Goal: Communication & Community: Answer question/provide support

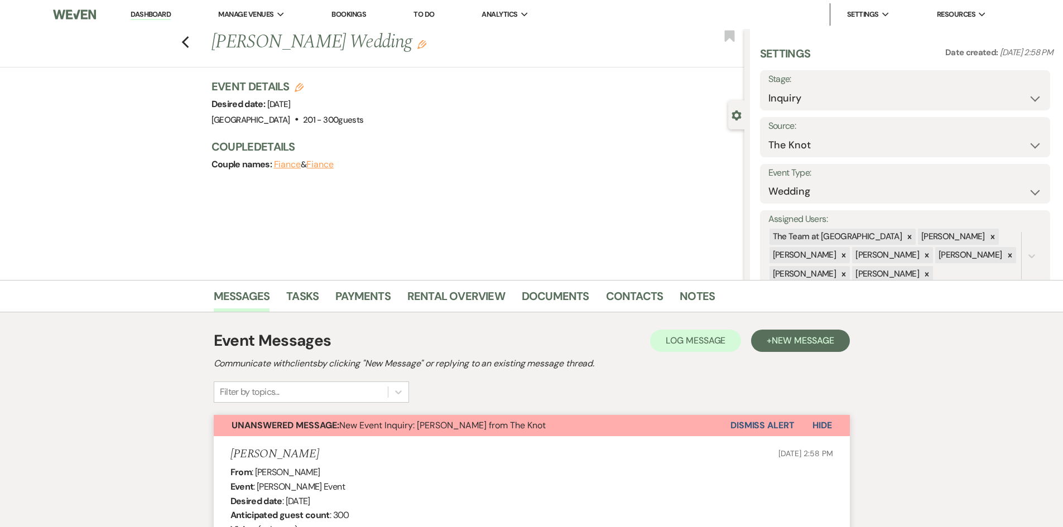
scroll to position [1454, 0]
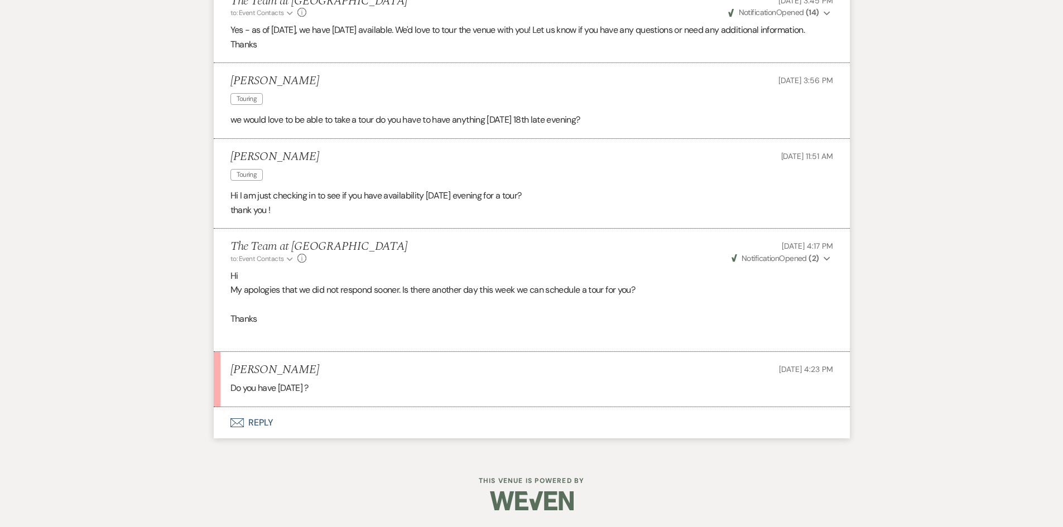
click at [267, 430] on button "Envelope Reply" at bounding box center [532, 422] width 636 height 31
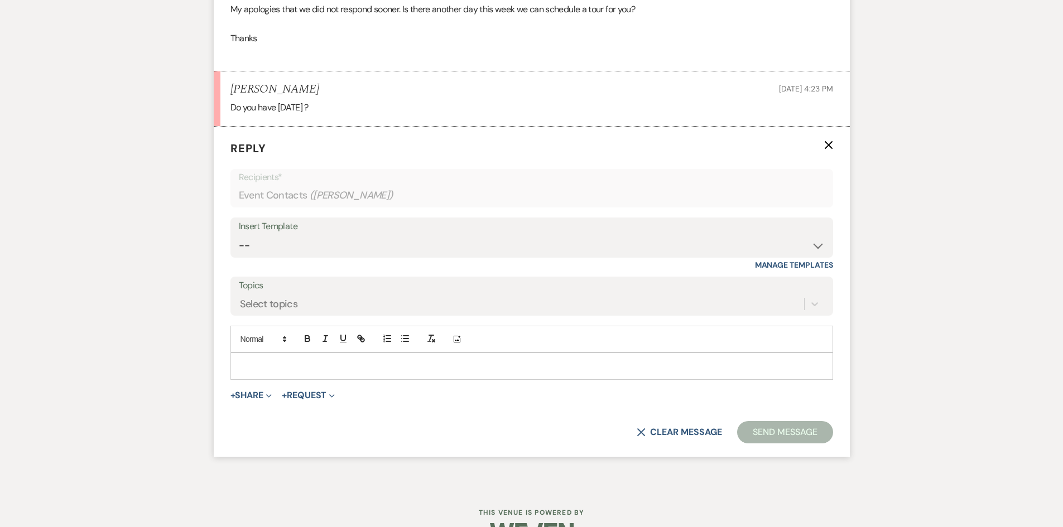
scroll to position [1733, 0]
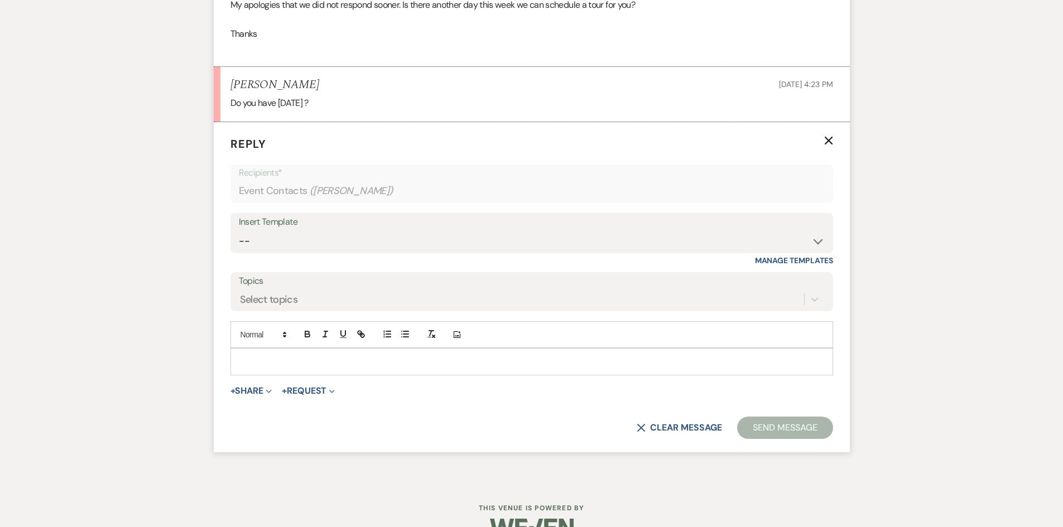
click at [249, 368] on p at bounding box center [531, 361] width 585 height 12
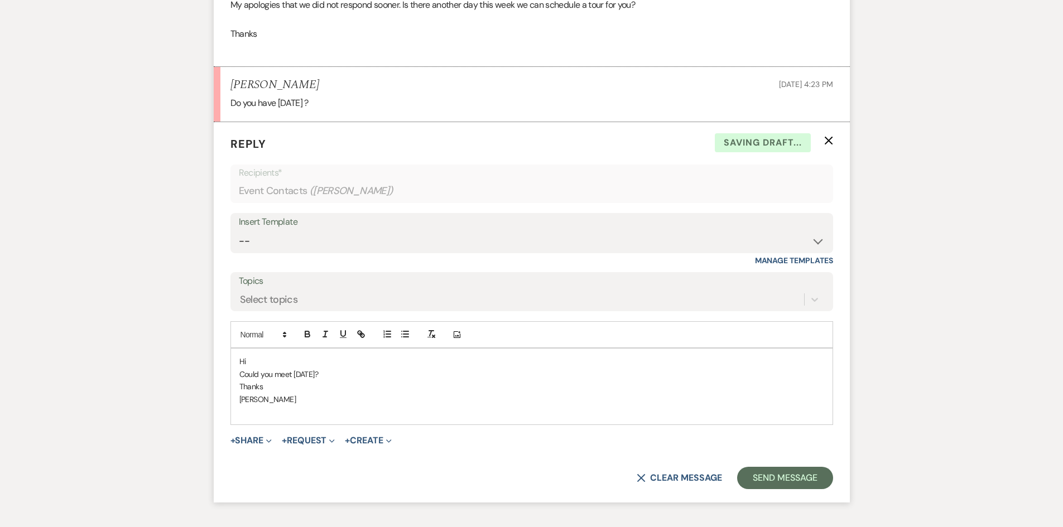
click at [384, 380] on p "Could you meet [DATE]?" at bounding box center [531, 374] width 585 height 12
click at [794, 489] on button "Send Message" at bounding box center [784, 478] width 95 height 22
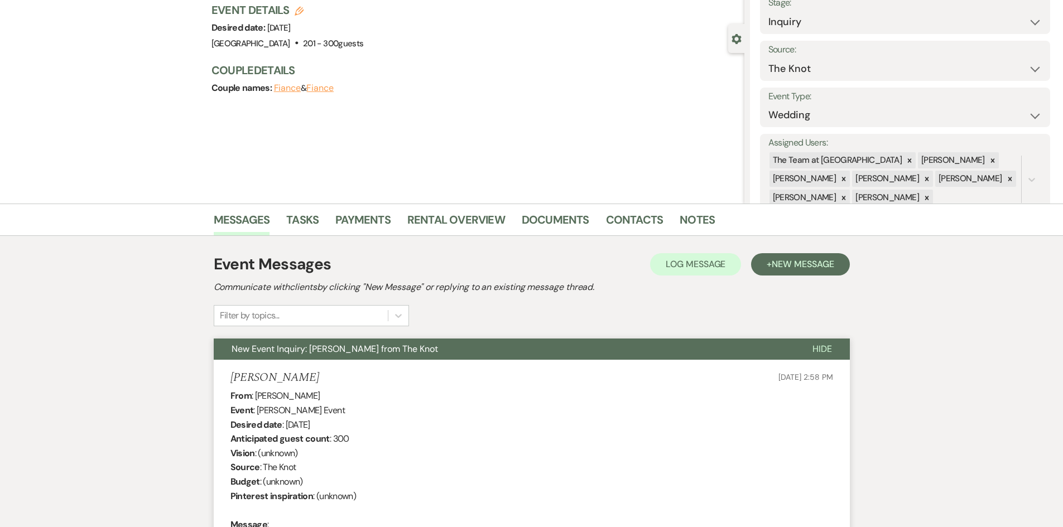
scroll to position [0, 0]
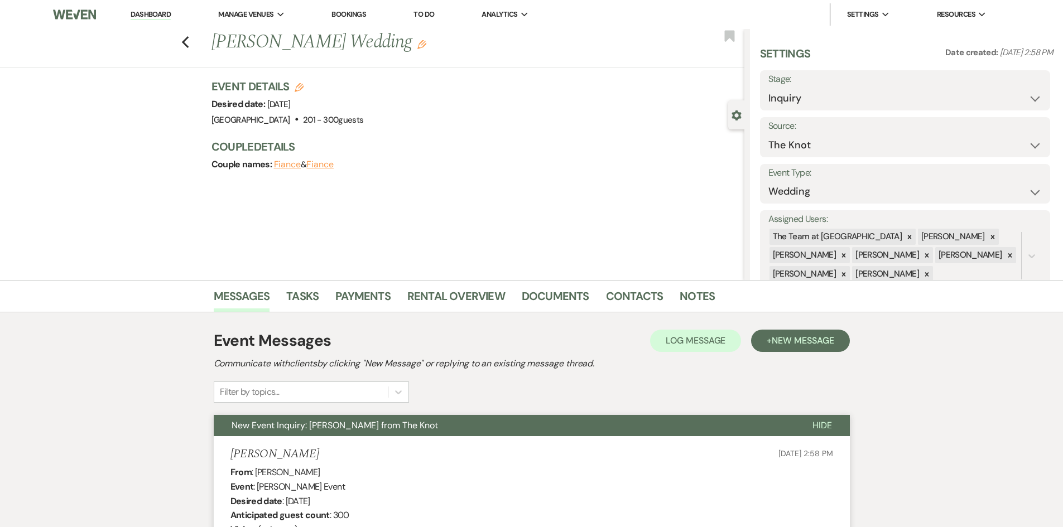
click at [146, 12] on link "Dashboard" at bounding box center [151, 14] width 40 height 11
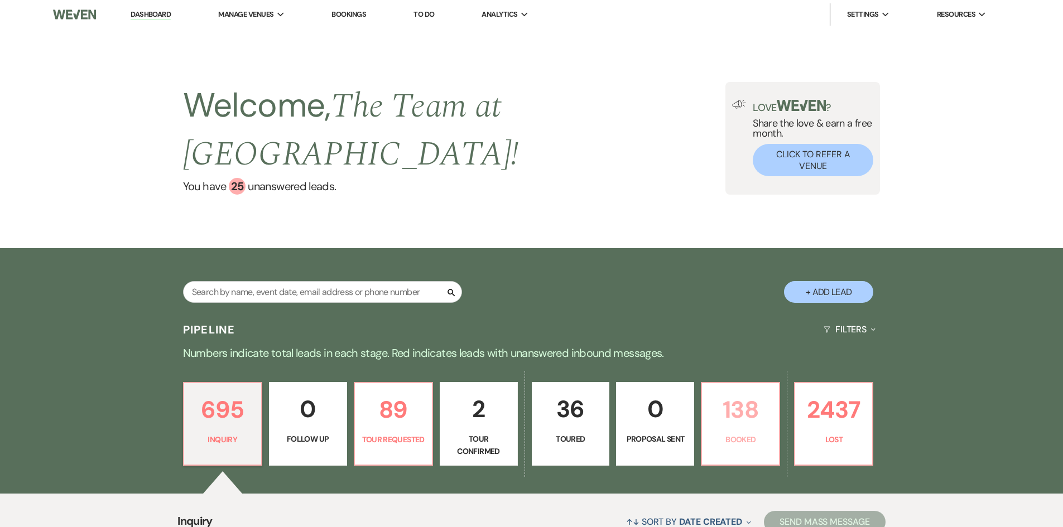
click at [755, 428] on p "138" at bounding box center [740, 409] width 64 height 37
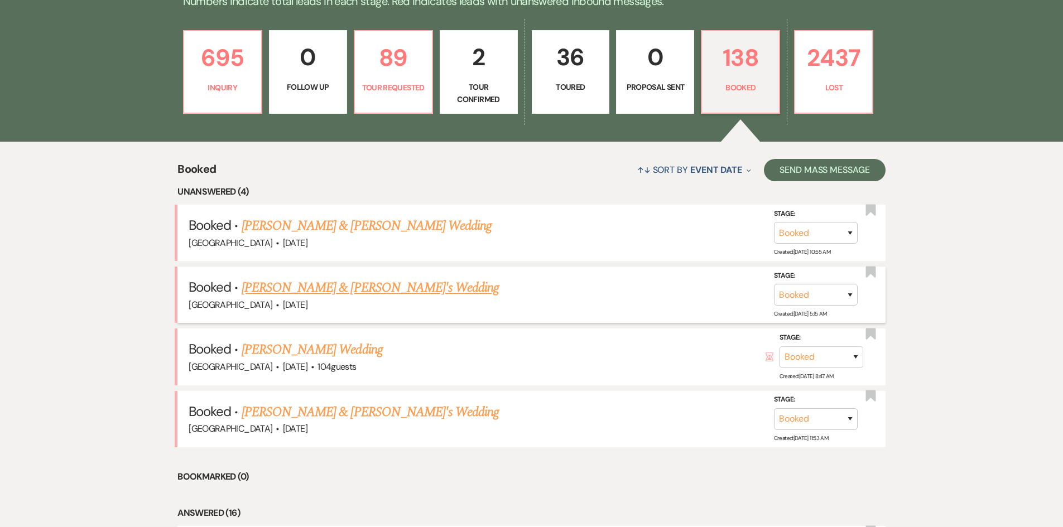
scroll to position [391, 0]
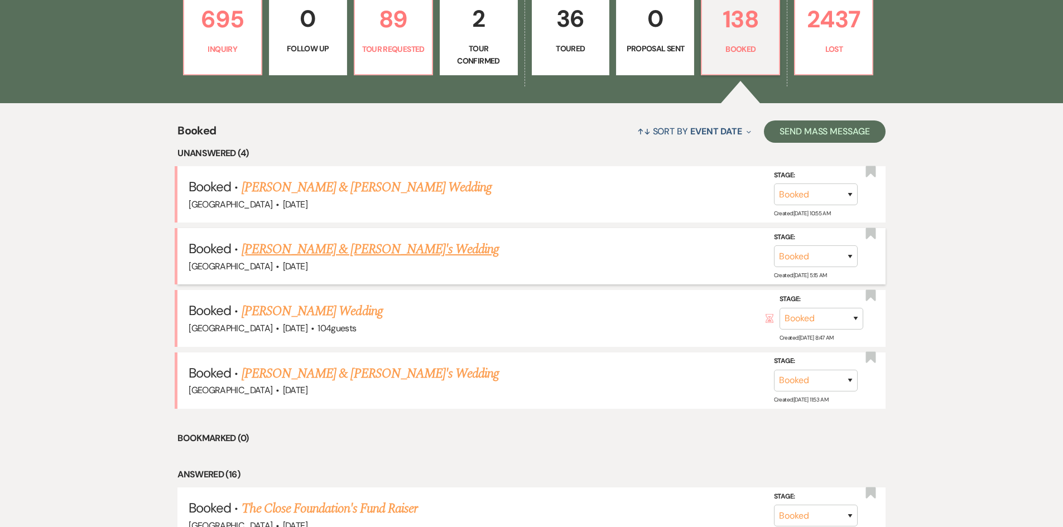
click at [336, 243] on link "[PERSON_NAME] & [PERSON_NAME]'s Wedding" at bounding box center [371, 249] width 258 height 20
